Goal: Task Accomplishment & Management: Use online tool/utility

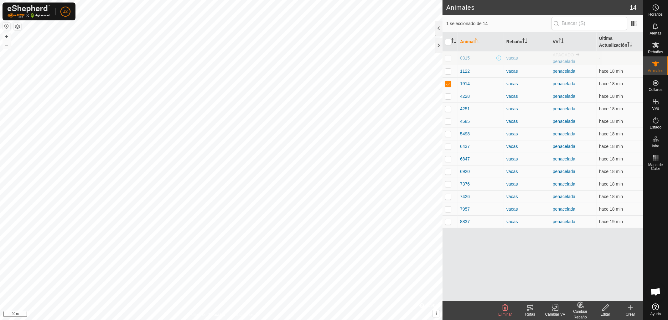
click at [530, 306] on icon at bounding box center [531, 308] width 8 height 8
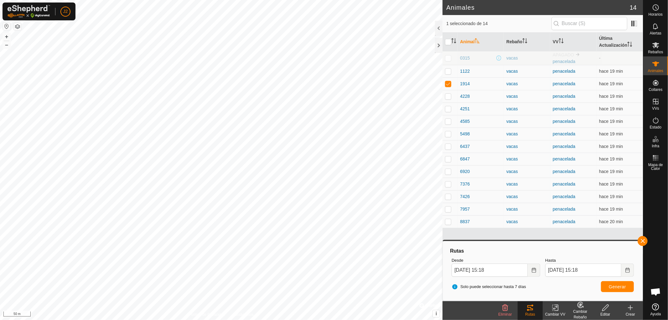
click at [527, 311] on div "Rutas" at bounding box center [530, 310] width 25 height 19
click at [446, 84] on p-checkbox at bounding box center [448, 83] width 6 height 5
checkbox input "false"
click at [641, 240] on button "button" at bounding box center [643, 241] width 10 height 10
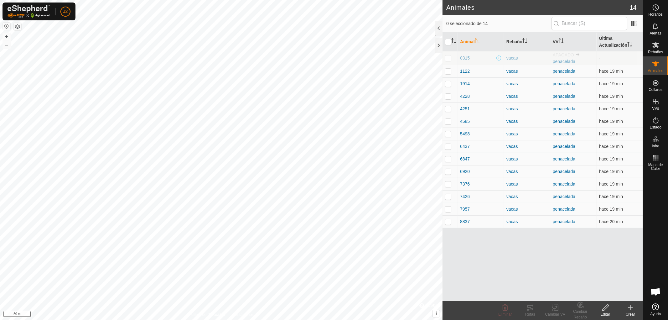
click at [446, 196] on p-checkbox at bounding box center [448, 196] width 6 height 5
click at [532, 311] on div "Rutas" at bounding box center [530, 314] width 25 height 6
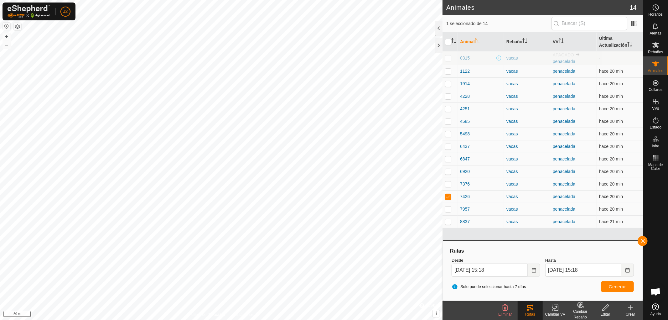
click at [450, 197] on p-checkbox at bounding box center [448, 196] width 6 height 5
checkbox input "false"
click at [642, 238] on button "button" at bounding box center [643, 241] width 10 height 10
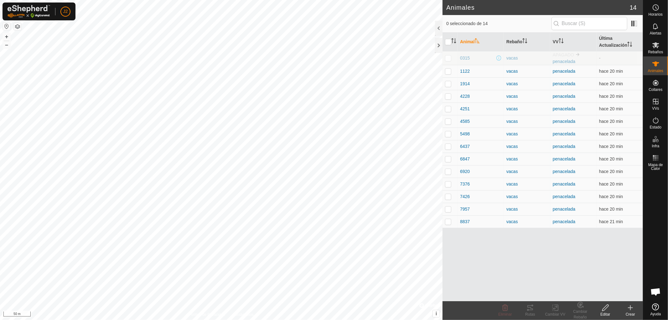
click at [468, 41] on th "Animal" at bounding box center [481, 42] width 46 height 19
click at [447, 71] on p-checkbox at bounding box center [448, 71] width 6 height 5
click at [534, 310] on icon at bounding box center [531, 308] width 8 height 8
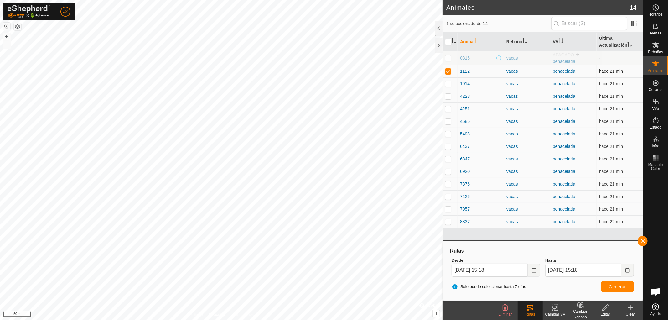
click at [447, 70] on p-checkbox at bounding box center [448, 71] width 6 height 5
checkbox input "false"
click at [641, 239] on button "button" at bounding box center [643, 241] width 10 height 10
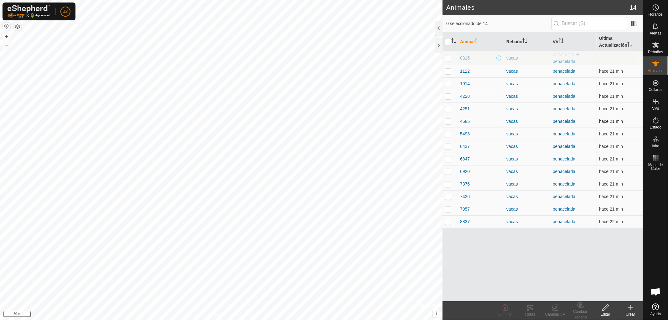
click at [447, 122] on p-checkbox at bounding box center [448, 121] width 6 height 5
click at [534, 309] on tracks-svg-icon at bounding box center [530, 308] width 25 height 8
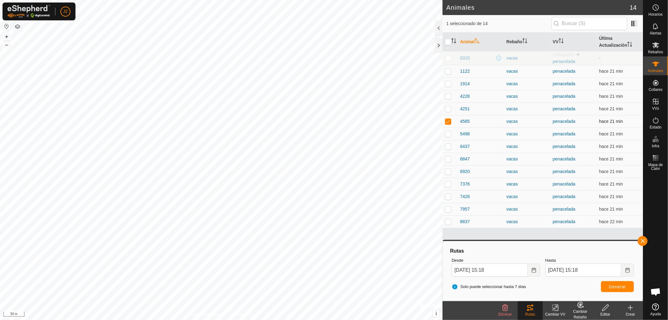
click at [449, 121] on p-checkbox at bounding box center [448, 121] width 6 height 5
checkbox input "false"
click at [644, 237] on button "button" at bounding box center [643, 241] width 10 height 10
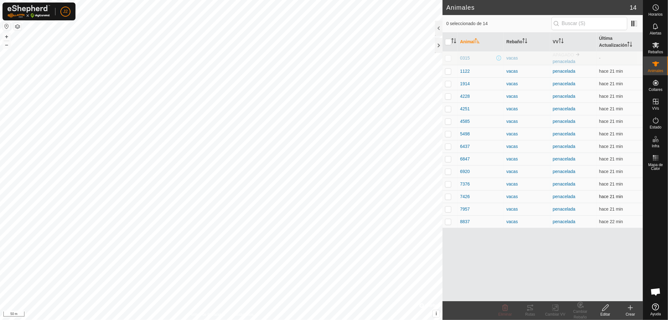
click at [449, 196] on p-checkbox at bounding box center [448, 196] width 6 height 5
click at [529, 311] on div "Rutas" at bounding box center [530, 314] width 25 height 6
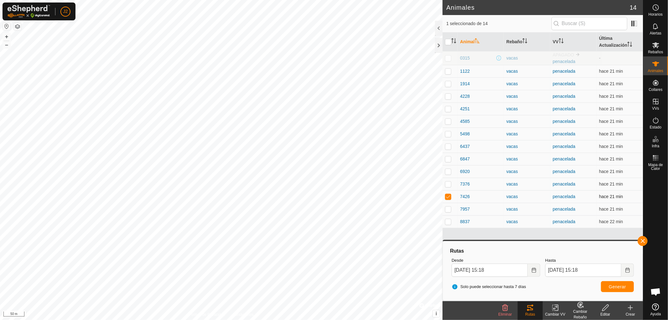
click at [446, 196] on p-checkbox at bounding box center [448, 196] width 6 height 5
checkbox input "false"
drag, startPoint x: 643, startPoint y: 240, endPoint x: 634, endPoint y: 237, distance: 9.1
click at [642, 240] on button "button" at bounding box center [643, 241] width 10 height 10
